Goal: Information Seeking & Learning: Understand process/instructions

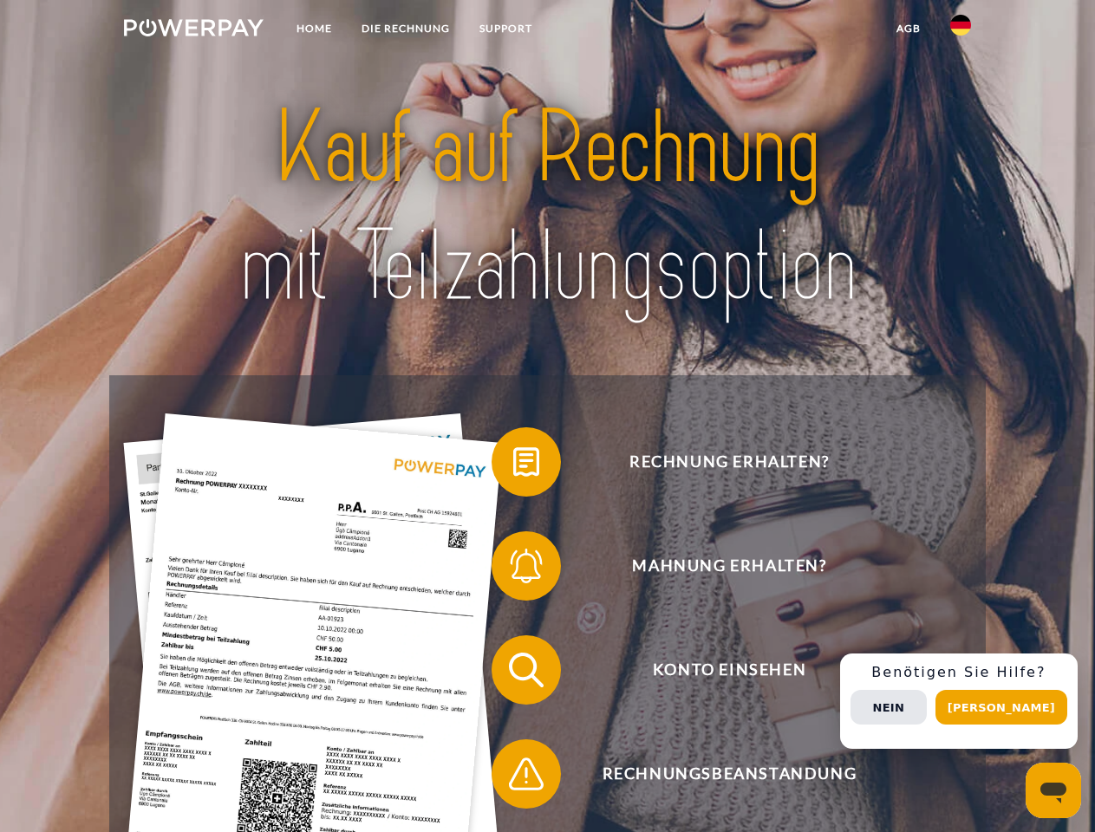
click at [193, 30] on img at bounding box center [194, 27] width 140 height 17
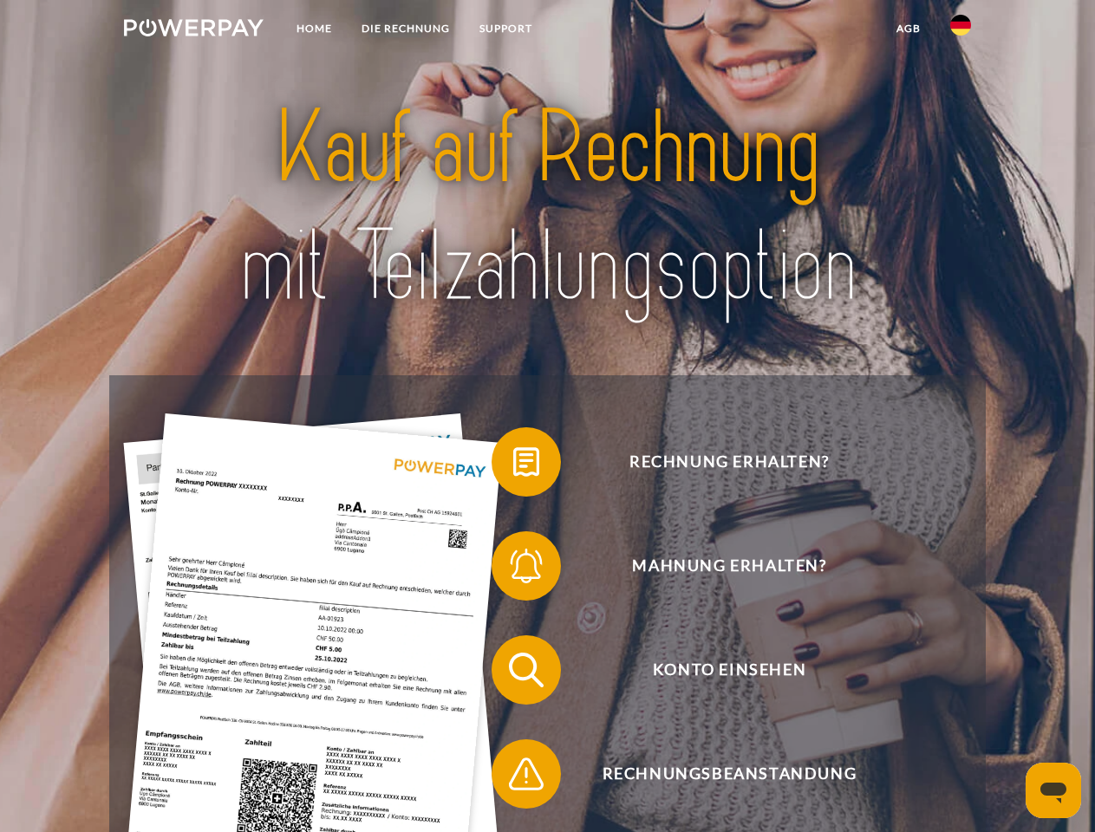
click at [960, 30] on img at bounding box center [960, 25] width 21 height 21
click at [907, 29] on link "agb" at bounding box center [908, 28] width 54 height 31
click at [513, 465] on span at bounding box center [500, 462] width 87 height 87
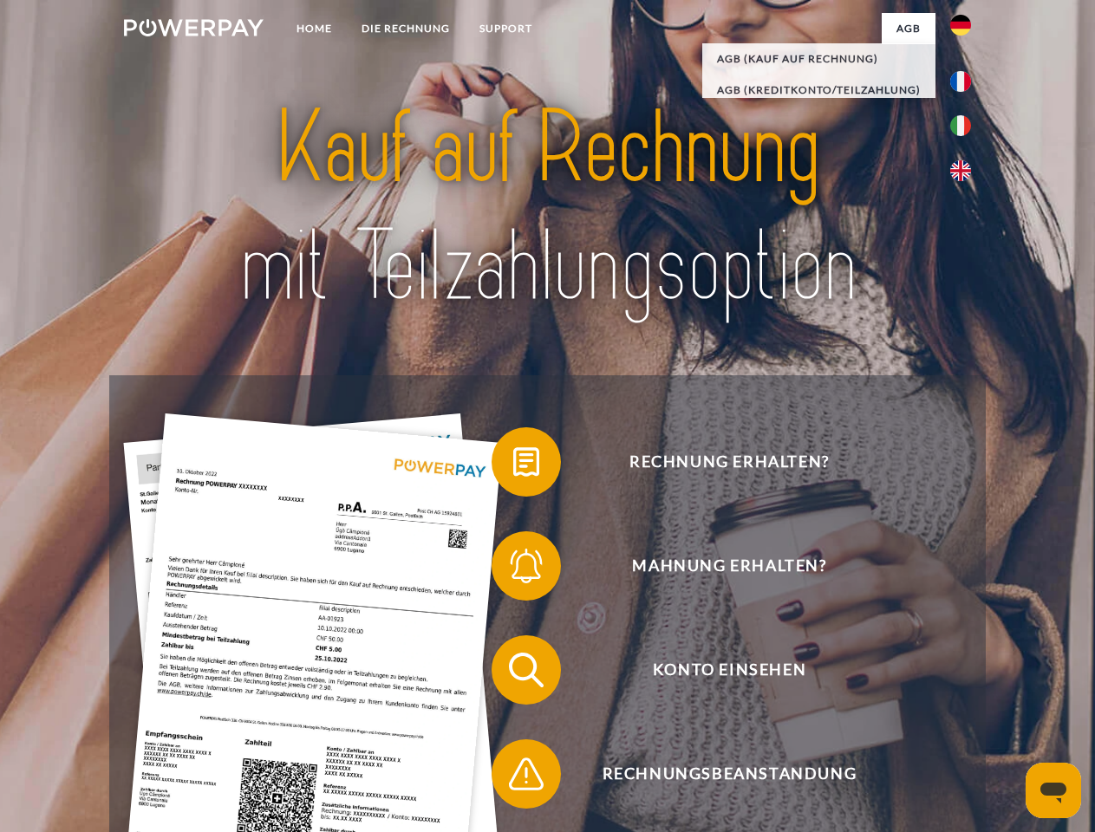
click at [513, 569] on span at bounding box center [500, 566] width 87 height 87
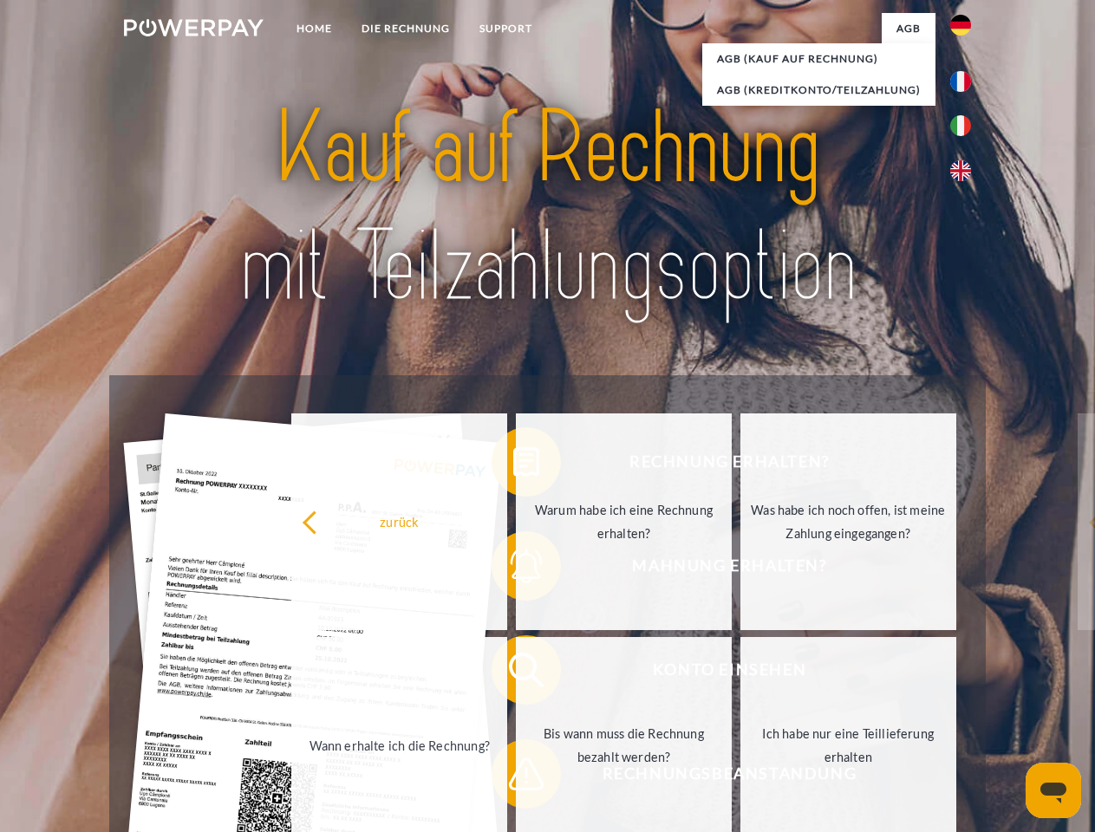
click at [516, 673] on link "Bis wann muss die Rechnung bezahlt werden?" at bounding box center [624, 745] width 216 height 217
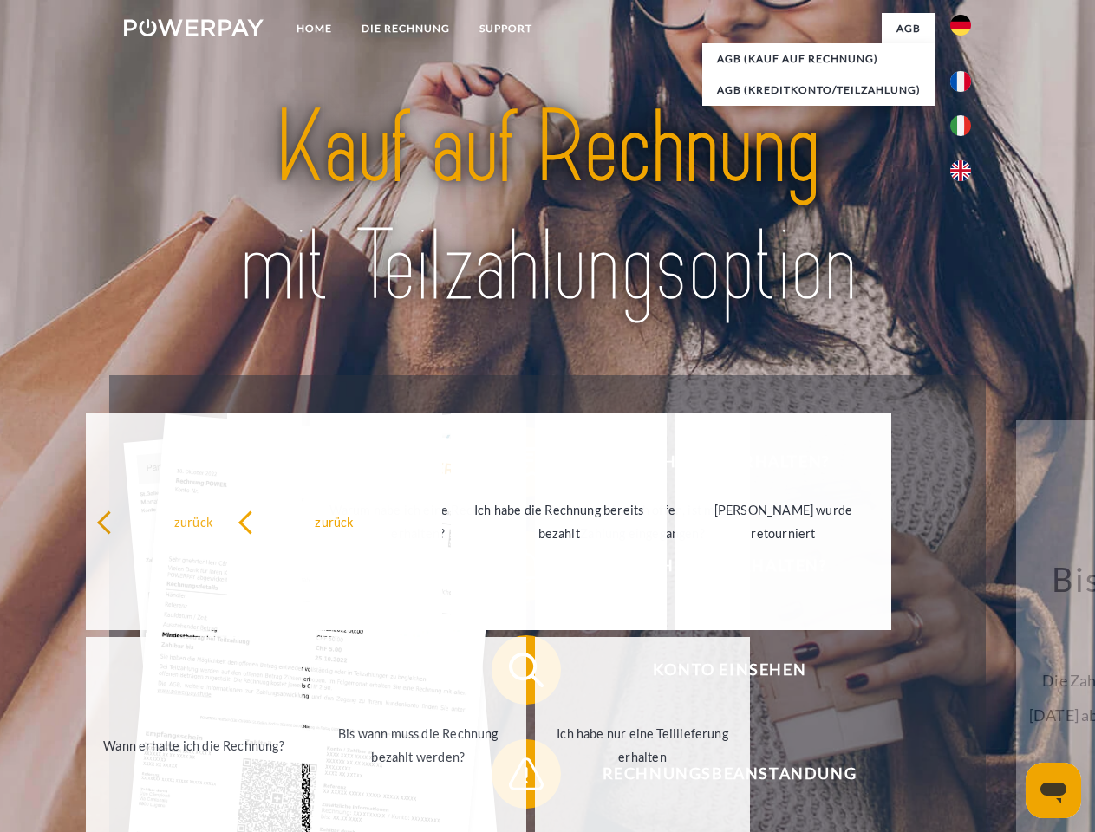
click at [535, 777] on link "Ich habe nur eine Teillieferung erhalten" at bounding box center [643, 745] width 216 height 217
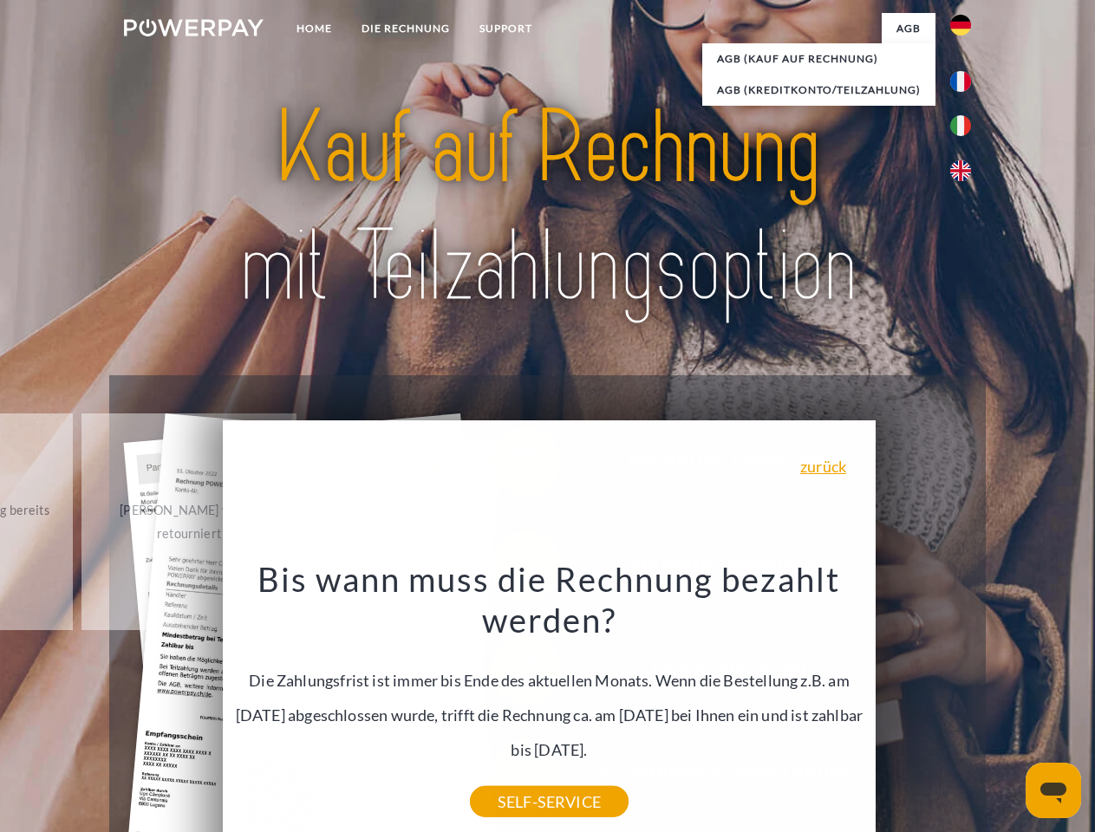
click at [965, 701] on div "Rechnung erhalten? Mahnung erhalten? Konto einsehen" at bounding box center [546, 721] width 875 height 693
click at [922, 705] on span "Konto einsehen" at bounding box center [729, 669] width 425 height 69
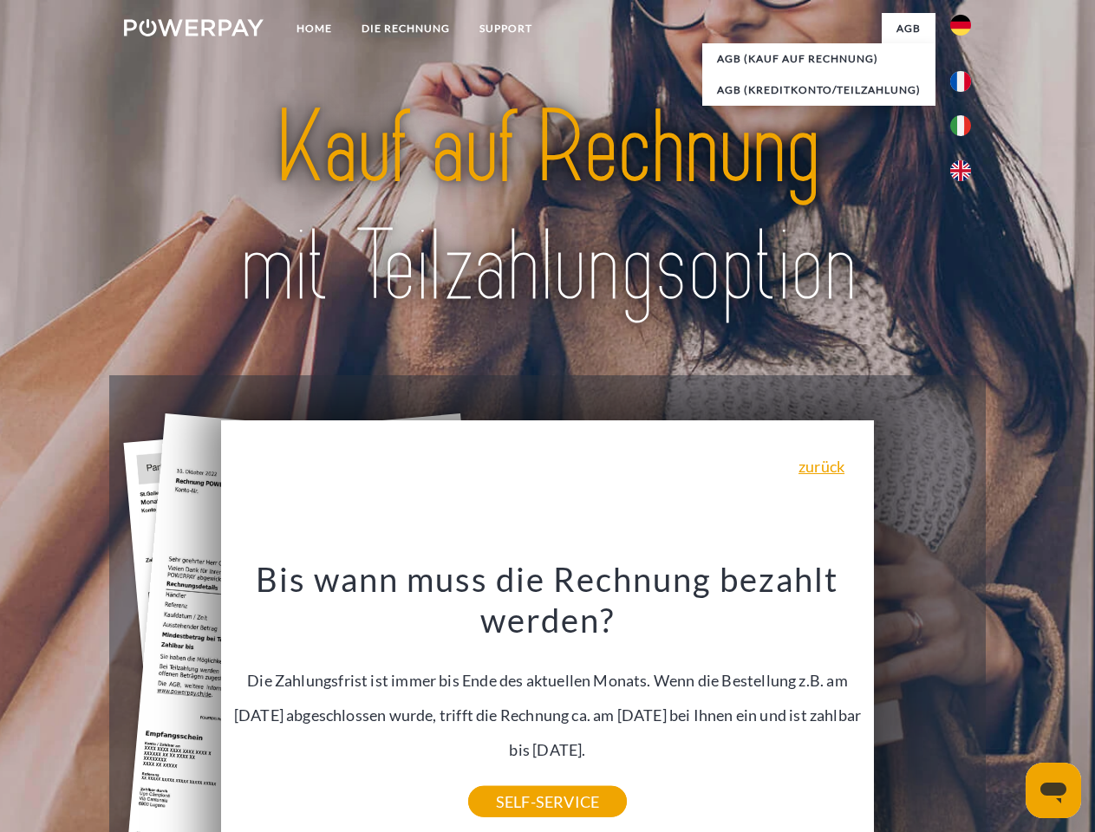
click at [1007, 707] on header "Home DIE RECHNUNG SUPPORT" at bounding box center [547, 598] width 1095 height 1197
